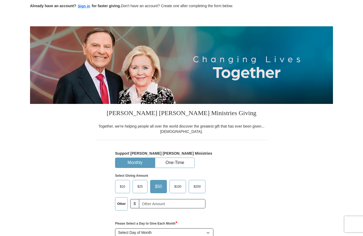
scroll to position [32, 0]
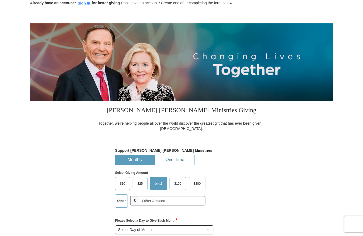
click at [186, 160] on button "One-Time" at bounding box center [174, 160] width 39 height 10
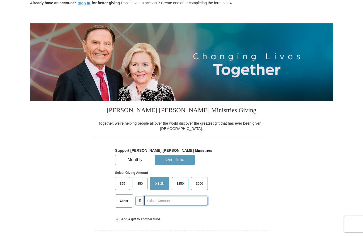
click at [167, 203] on input "text" at bounding box center [175, 200] width 63 height 9
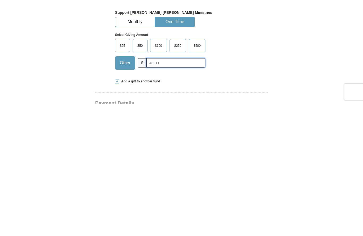
type input "40.00"
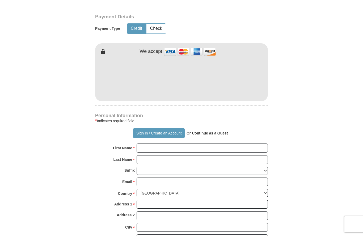
scroll to position [256, 0]
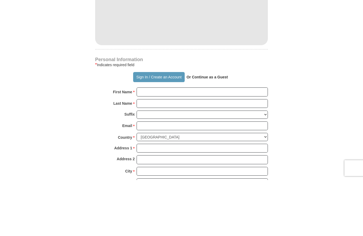
click at [213, 131] on strong "Or Continue as a Guest" at bounding box center [206, 133] width 41 height 4
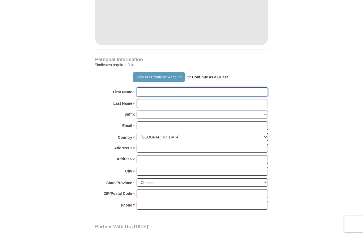
click at [168, 94] on input "First Name *" at bounding box center [202, 91] width 131 height 9
type input "Vin & [PERSON_NAME]"
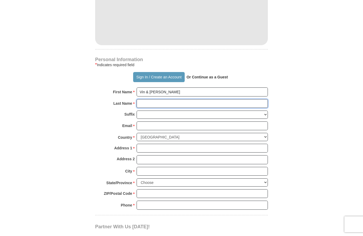
click at [169, 103] on input "Last Name *" at bounding box center [202, 103] width 131 height 9
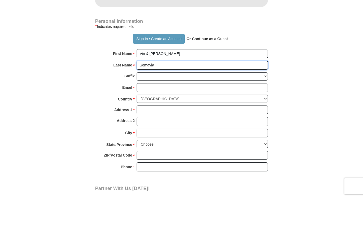
type input "Somavia"
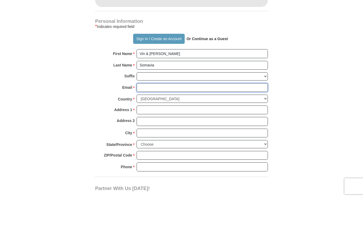
click at [261, 121] on input "Email *" at bounding box center [202, 125] width 131 height 9
type input "p"
type input "[EMAIL_ADDRESS][DOMAIN_NAME]"
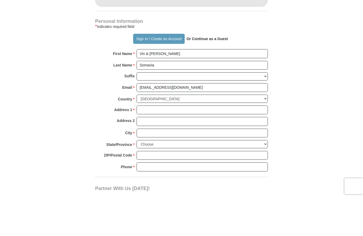
scroll to position [351, 0]
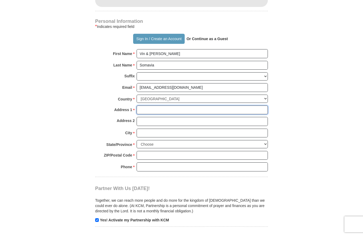
click at [220, 109] on input "Address 1 *" at bounding box center [202, 109] width 131 height 9
type input "[PERSON_NAME]"
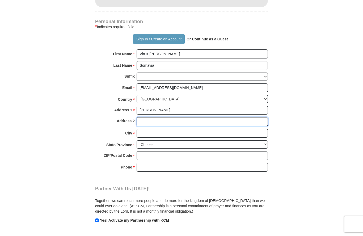
type input "[STREET_ADDRESS][PERSON_NAME]"
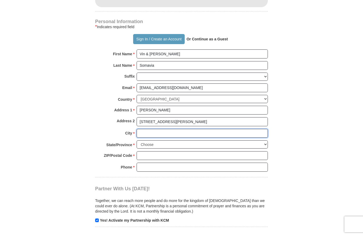
type input "[GEOGRAPHIC_DATA]"
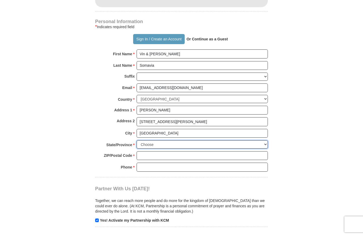
select select "CA"
type input "93727"
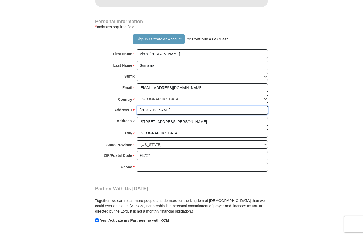
click at [177, 106] on input "[PERSON_NAME]" at bounding box center [202, 110] width 131 height 9
type input "P"
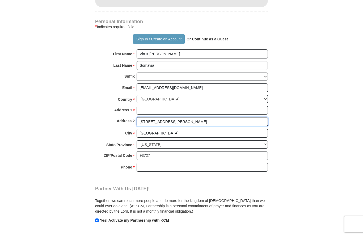
click at [179, 118] on input "[STREET_ADDRESS][PERSON_NAME]" at bounding box center [202, 121] width 131 height 9
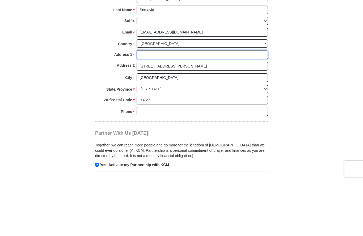
click at [157, 106] on input "Address 1 *" at bounding box center [202, 110] width 131 height 9
type input "[STREET_ADDRESS][PERSON_NAME]"
click at [190, 117] on input "[STREET_ADDRESS][PERSON_NAME]" at bounding box center [202, 121] width 131 height 9
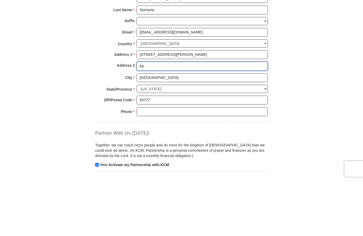
type input "6"
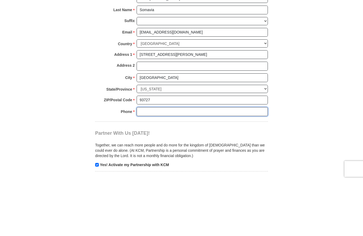
click at [219, 163] on input "Phone * *" at bounding box center [202, 167] width 131 height 9
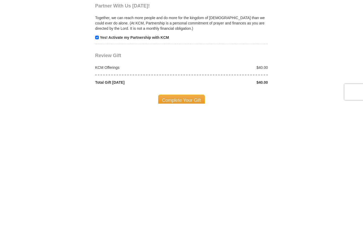
scroll to position [401, 0]
type input "2098401961"
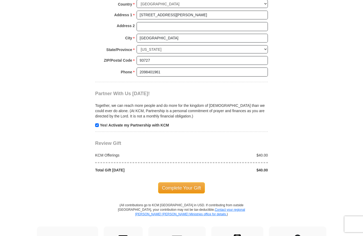
scroll to position [445, 0]
click at [191, 182] on span "Complete Your Gift" at bounding box center [181, 187] width 47 height 11
